Goal: Information Seeking & Learning: Learn about a topic

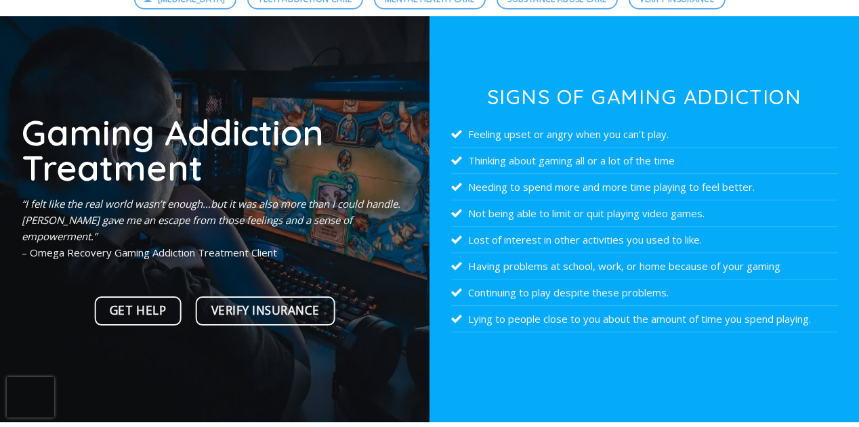
scroll to position [135, 0]
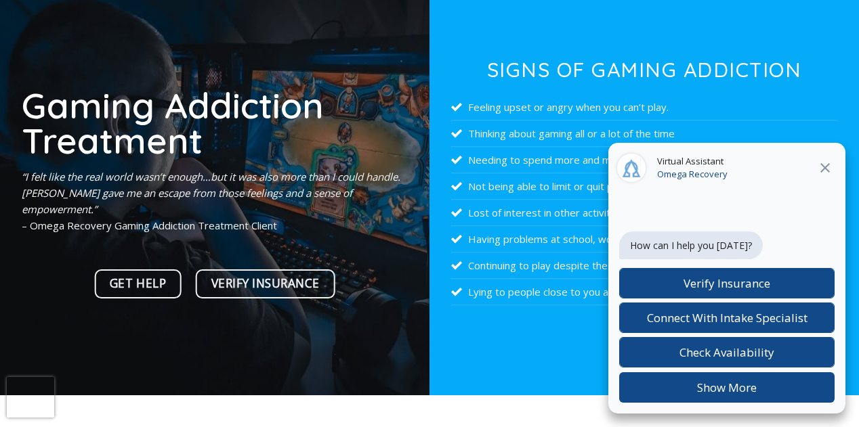
click at [823, 167] on icon at bounding box center [825, 168] width 16 height 16
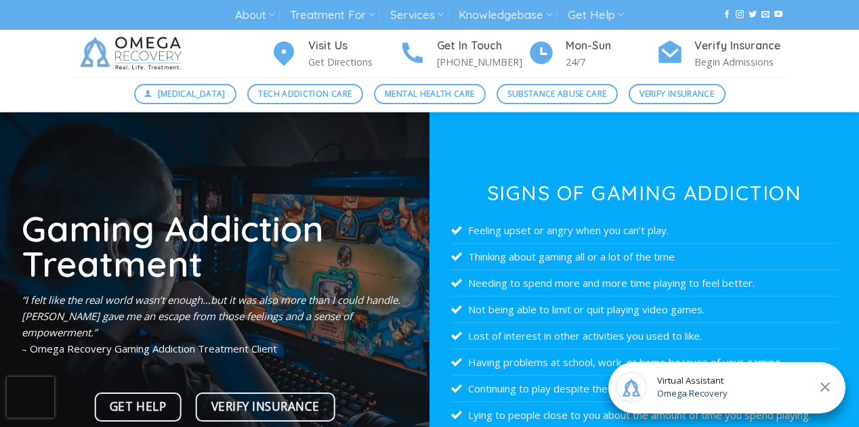
scroll to position [0, 0]
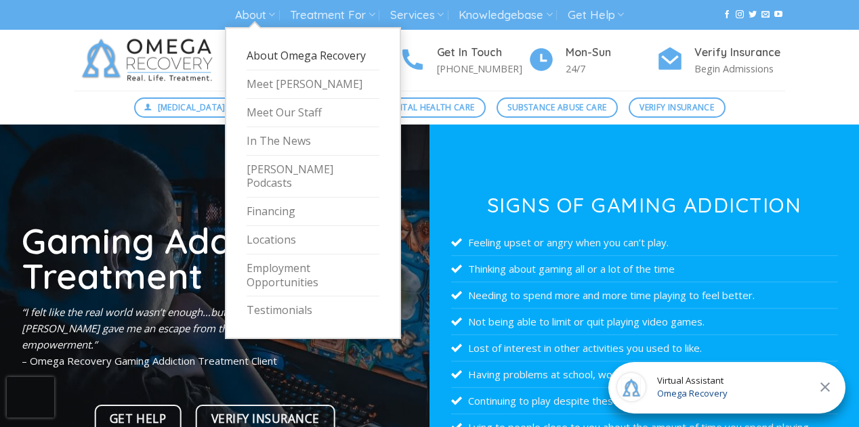
click at [314, 61] on link "About Omega Recovery" at bounding box center [313, 56] width 133 height 28
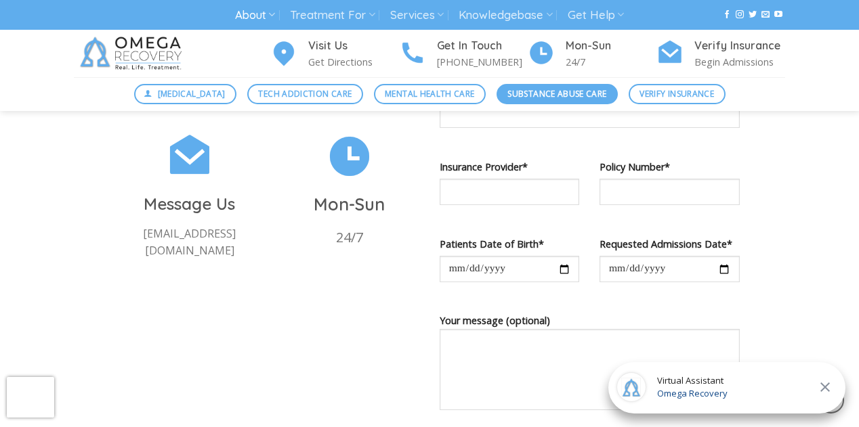
scroll to position [1219, 0]
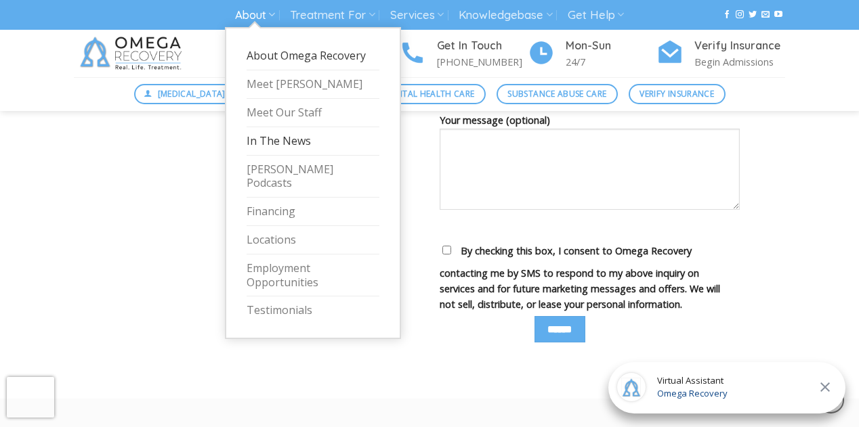
click at [281, 140] on link "In The News" at bounding box center [313, 141] width 133 height 28
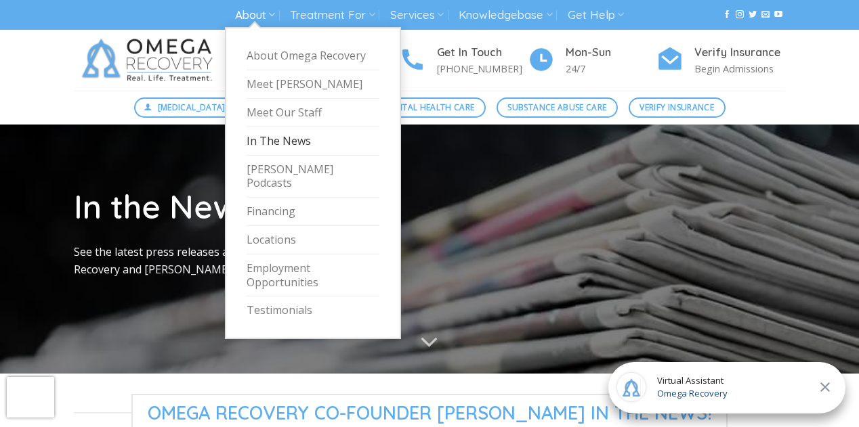
click at [269, 12] on icon at bounding box center [271, 14] width 7 height 13
click at [292, 81] on link "Meet [PERSON_NAME]" at bounding box center [313, 84] width 133 height 28
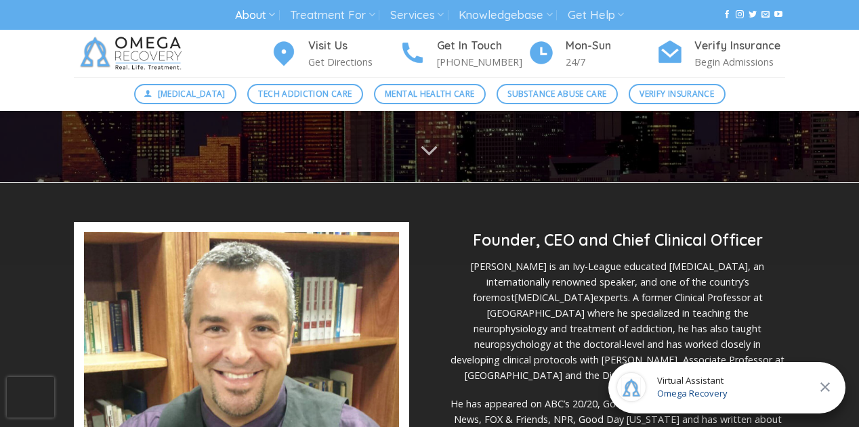
scroll to position [271, 0]
